Goal: Task Accomplishment & Management: Manage account settings

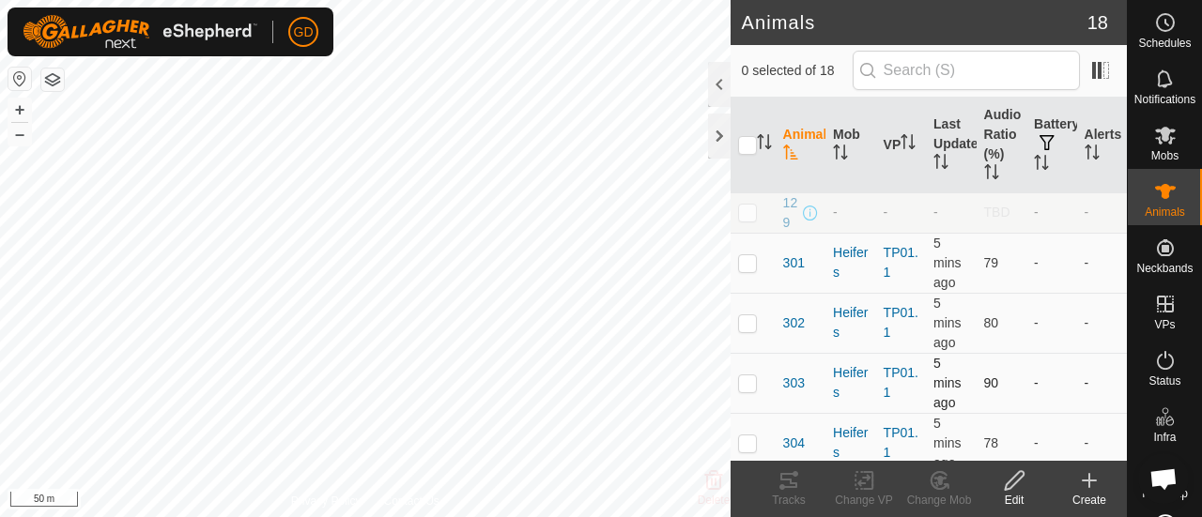
click at [917, 397] on div "Animals 18 0 selected of 18 Animal Mob VP Last Updated Audio Ratio (%) Battery …" at bounding box center [563, 258] width 1126 height 517
click at [19, 132] on button "–" at bounding box center [19, 134] width 23 height 23
checkbox input "true"
click at [787, 480] on icon at bounding box center [788, 480] width 17 height 15
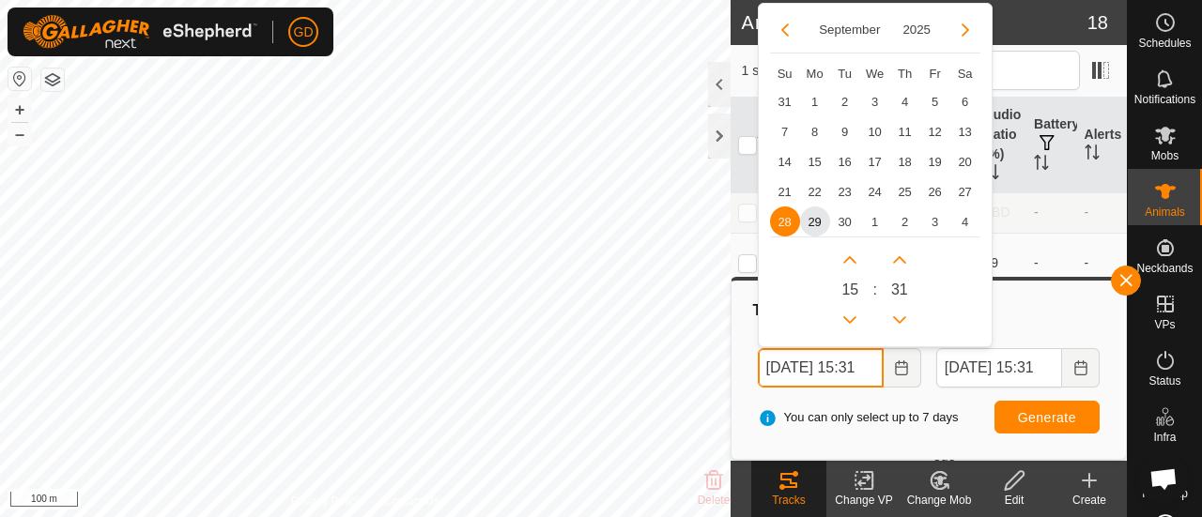
click at [775, 367] on input "28 Sep, 2025 15:31" at bounding box center [821, 367] width 126 height 39
click at [865, 362] on input "29 Sep, 2025 15:31" at bounding box center [821, 367] width 126 height 39
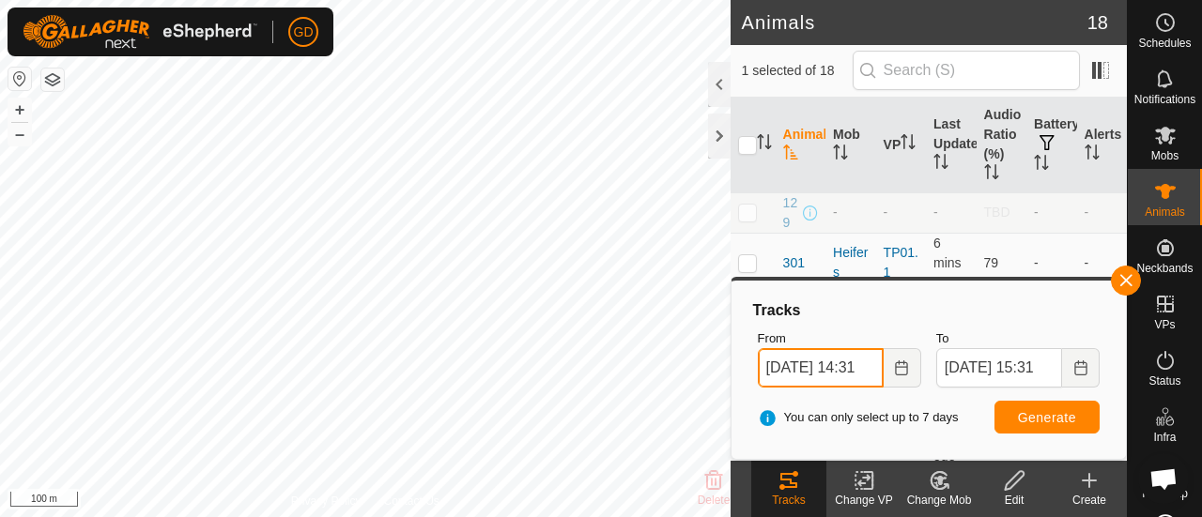
type input "29 Sep, 2025 14:31"
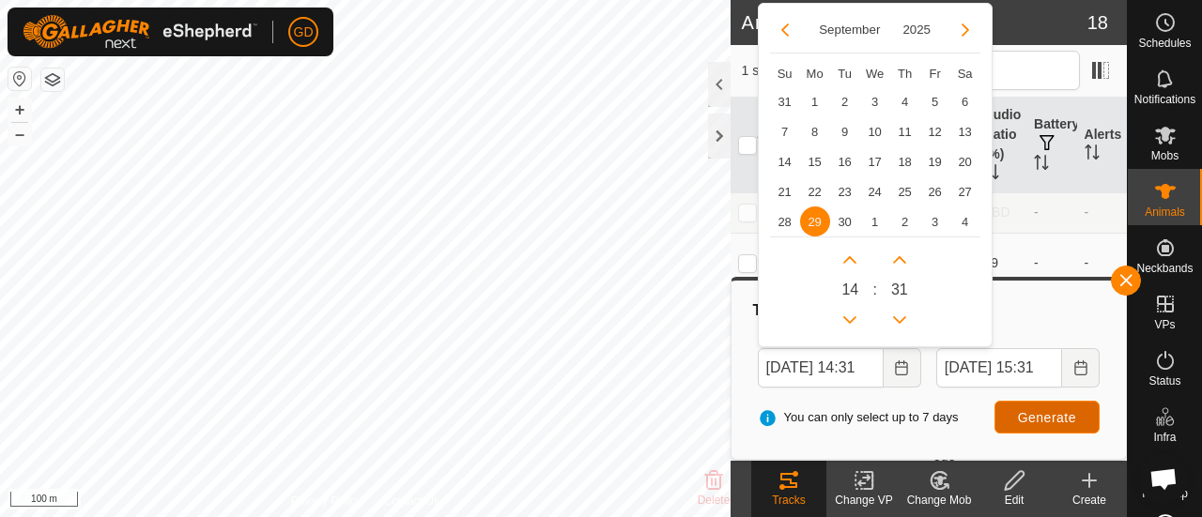
click at [1022, 413] on span "Generate" at bounding box center [1047, 417] width 58 height 15
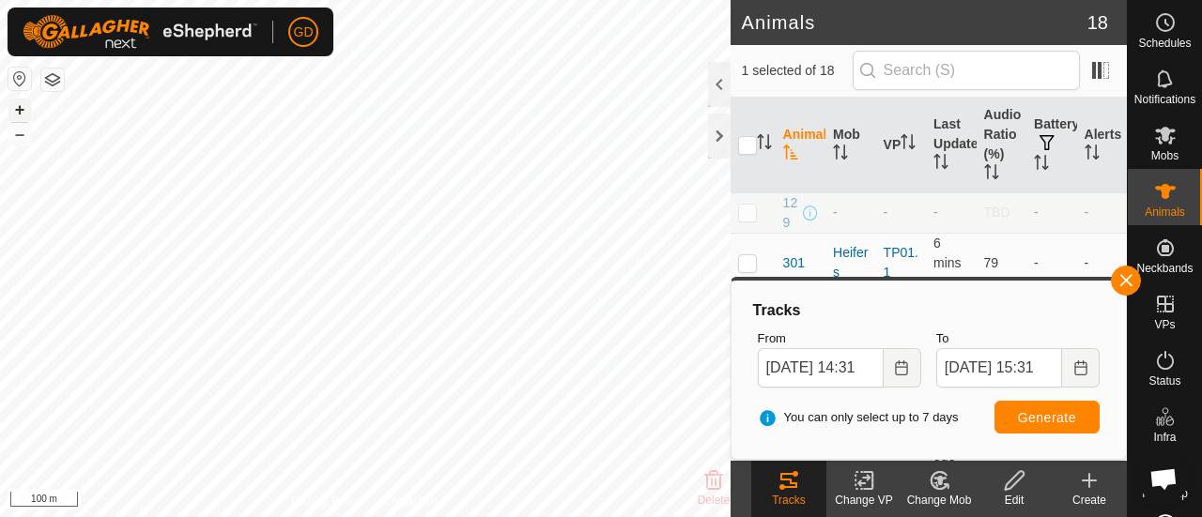
click at [23, 107] on button "+" at bounding box center [19, 110] width 23 height 23
click at [344, 502] on div "Privacy Policy Contact Us 4260873729 - + – ⇧ i 50 m" at bounding box center [365, 258] width 730 height 517
click at [1126, 284] on button "button" at bounding box center [1125, 281] width 30 height 30
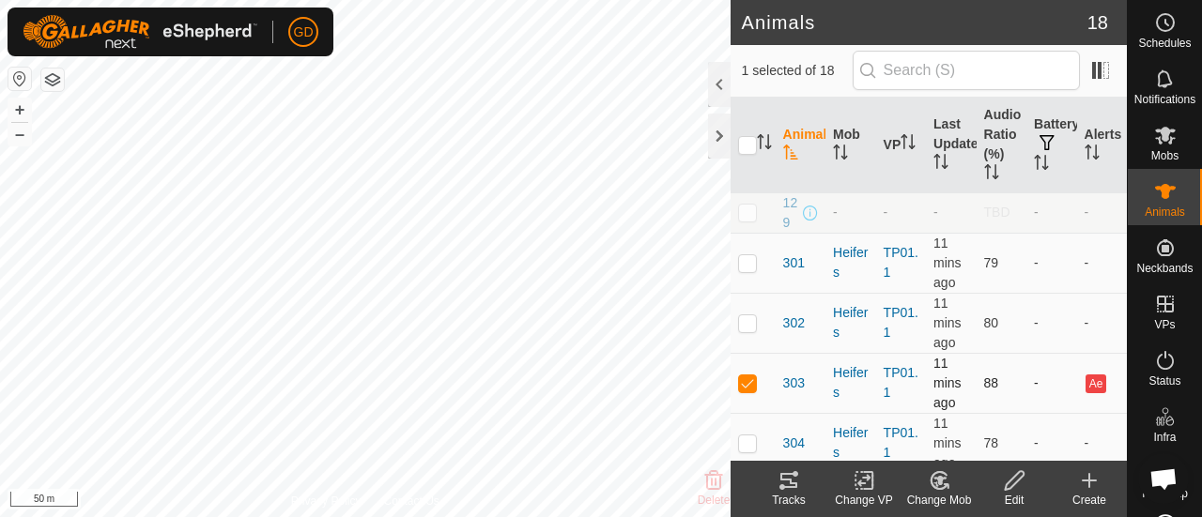
click at [743, 390] on p-checkbox at bounding box center [747, 382] width 19 height 15
checkbox input "false"
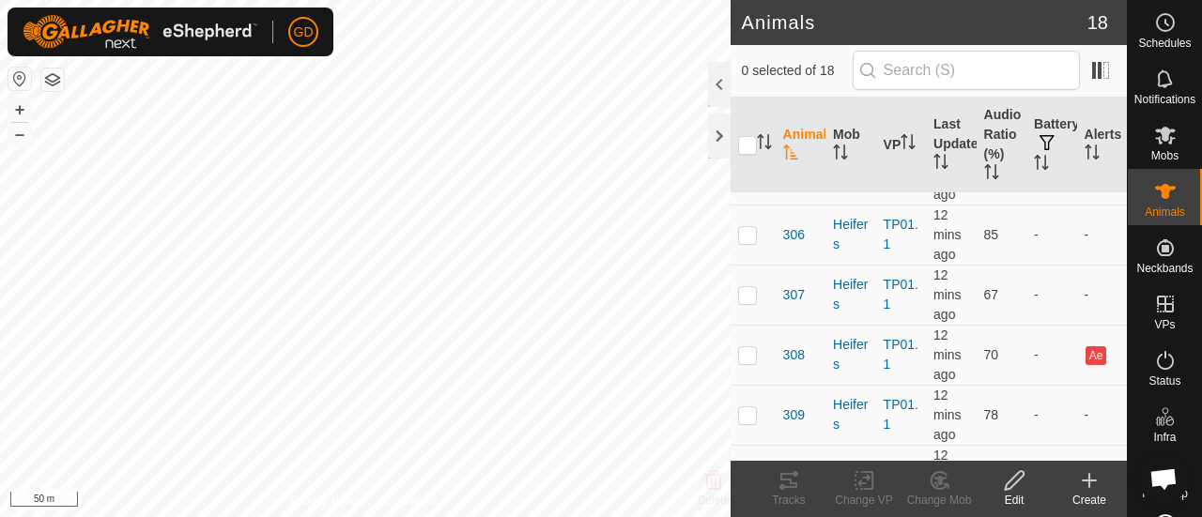
scroll to position [775, 0]
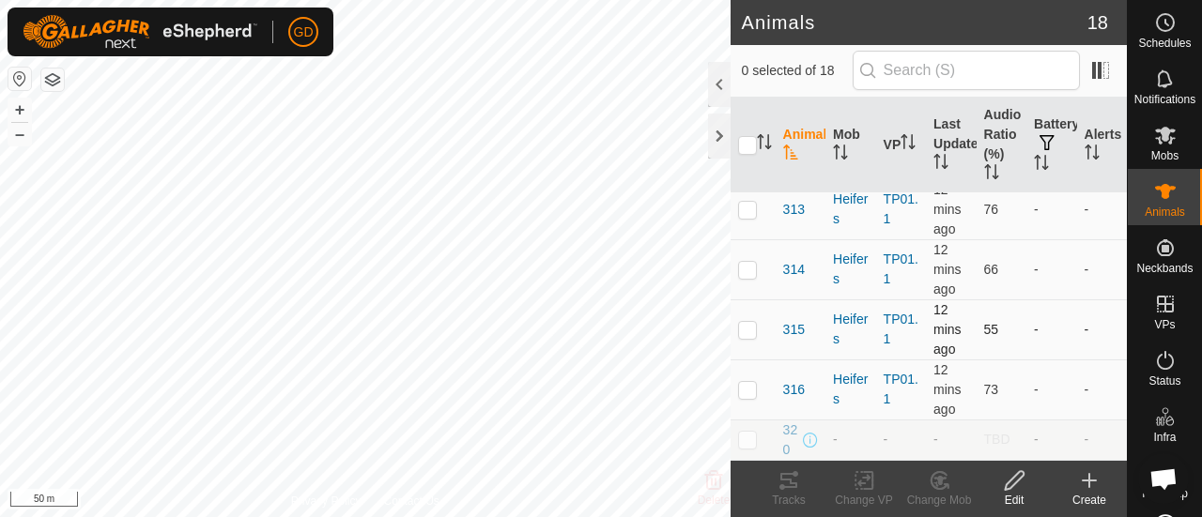
click at [747, 335] on p-checkbox at bounding box center [747, 329] width 19 height 15
checkbox input "true"
click at [1017, 488] on icon at bounding box center [1014, 480] width 23 height 23
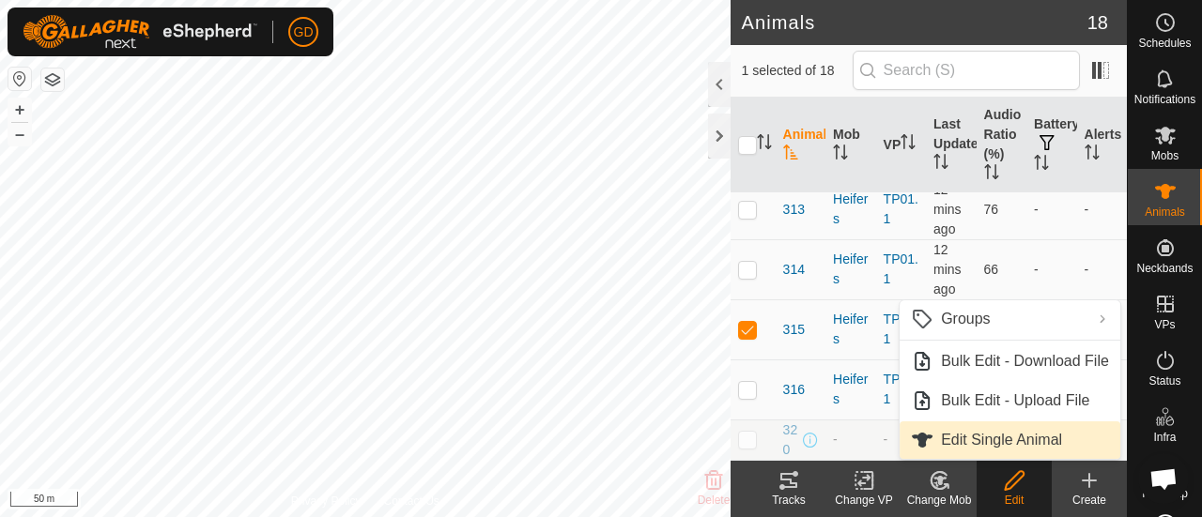
click at [969, 436] on link "Edit Single Animal" at bounding box center [1009, 440] width 221 height 38
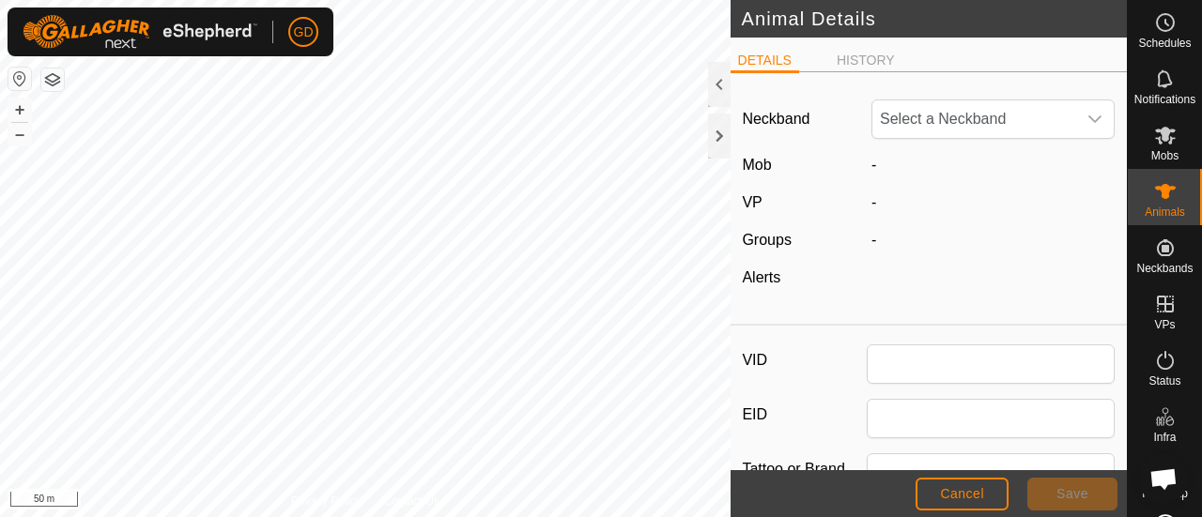
type input "315"
type input "982123826118147"
type input "Droughtmaster"
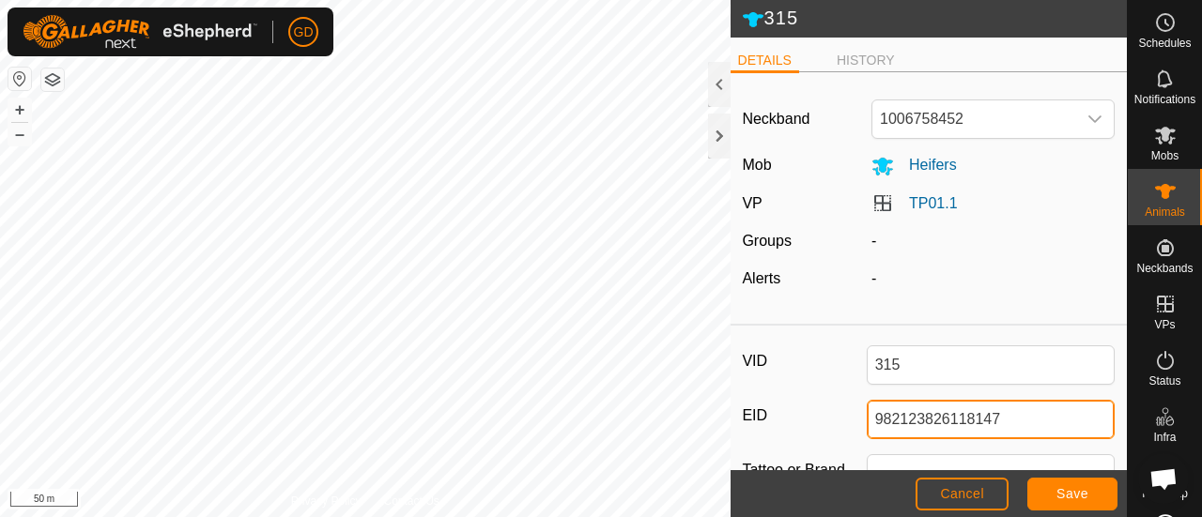
drag, startPoint x: 1018, startPoint y: 419, endPoint x: 833, endPoint y: 428, distance: 185.2
click at [833, 428] on div "EID 982123826118147" at bounding box center [928, 419] width 373 height 39
